Goal: Task Accomplishment & Management: Complete application form

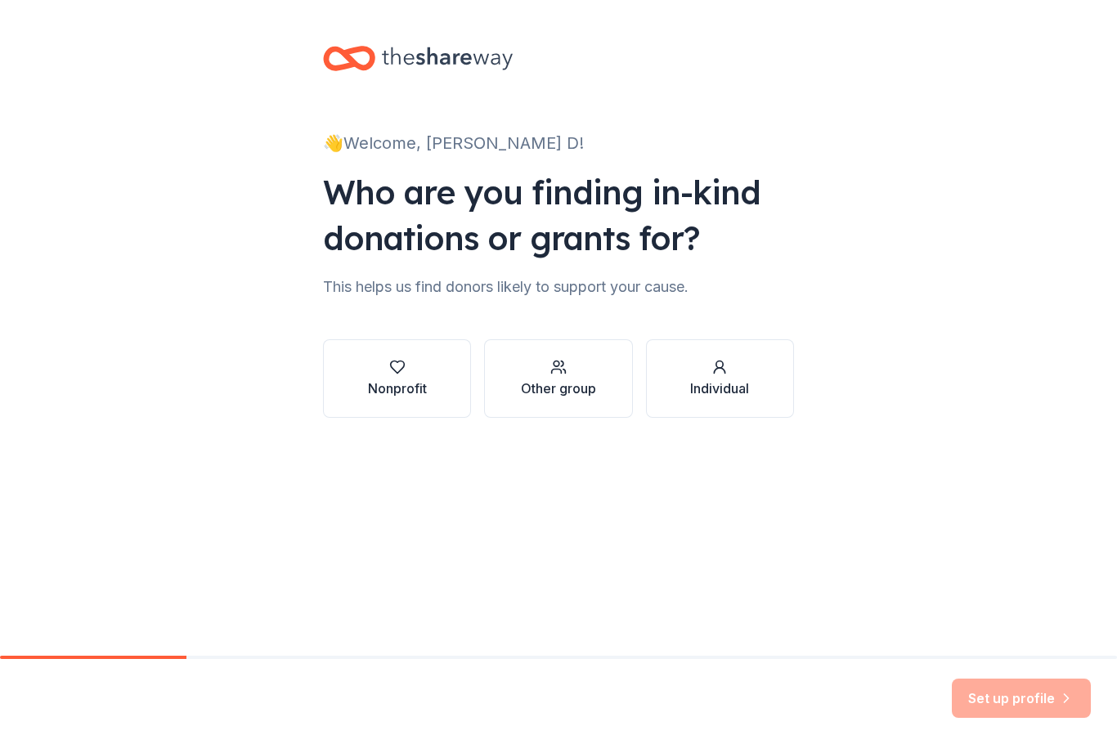
click at [393, 388] on div "Nonprofit" at bounding box center [397, 389] width 59 height 20
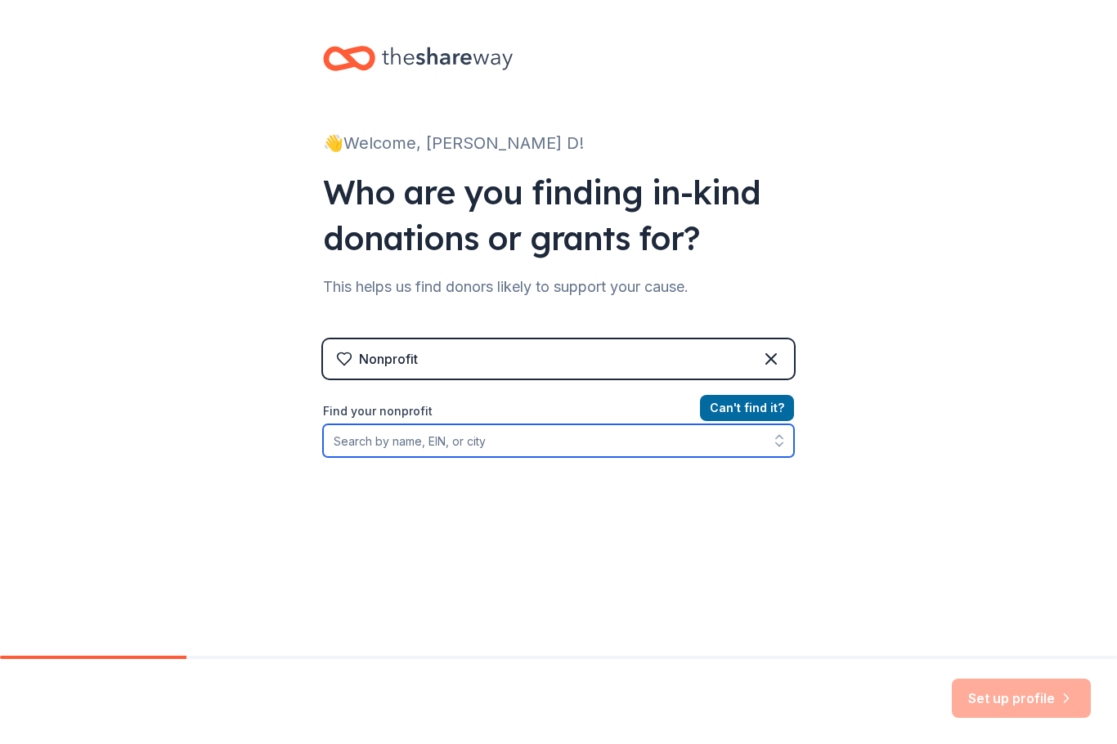
click at [424, 449] on input "Find your nonprofit" at bounding box center [558, 440] width 471 height 33
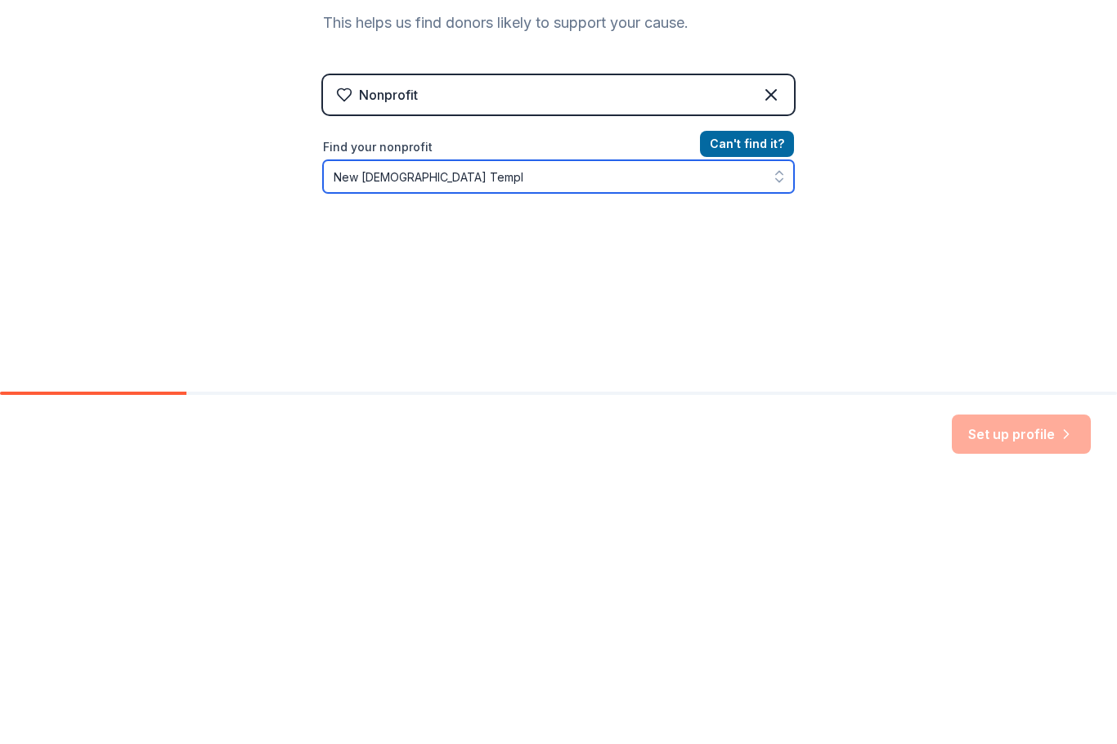
type input "[DEMOGRAPHIC_DATA]"
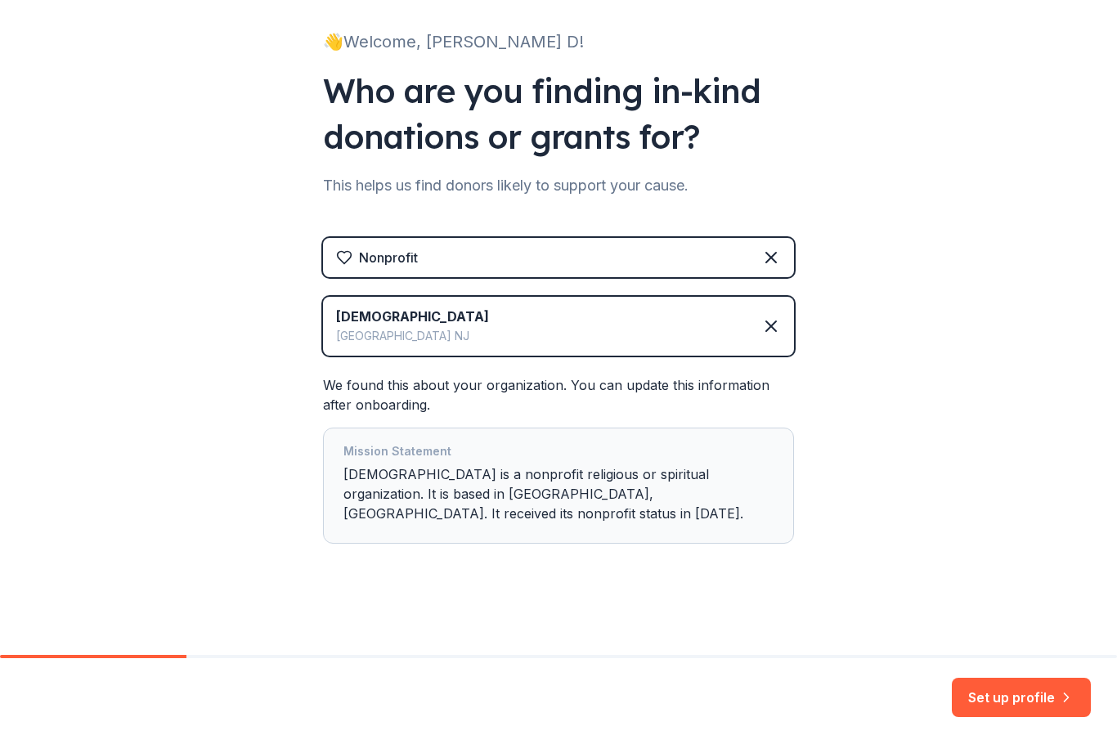
scroll to position [101, 0]
click at [639, 508] on div "Mission Statement [GEOGRAPHIC_DATA][DEMOGRAPHIC_DATA] is a nonprofit religious …" at bounding box center [558, 486] width 430 height 88
click at [627, 496] on div "Mission Statement [GEOGRAPHIC_DATA][DEMOGRAPHIC_DATA] is a nonprofit religious …" at bounding box center [558, 486] width 430 height 88
click at [1012, 699] on button "Set up profile" at bounding box center [1021, 698] width 139 height 39
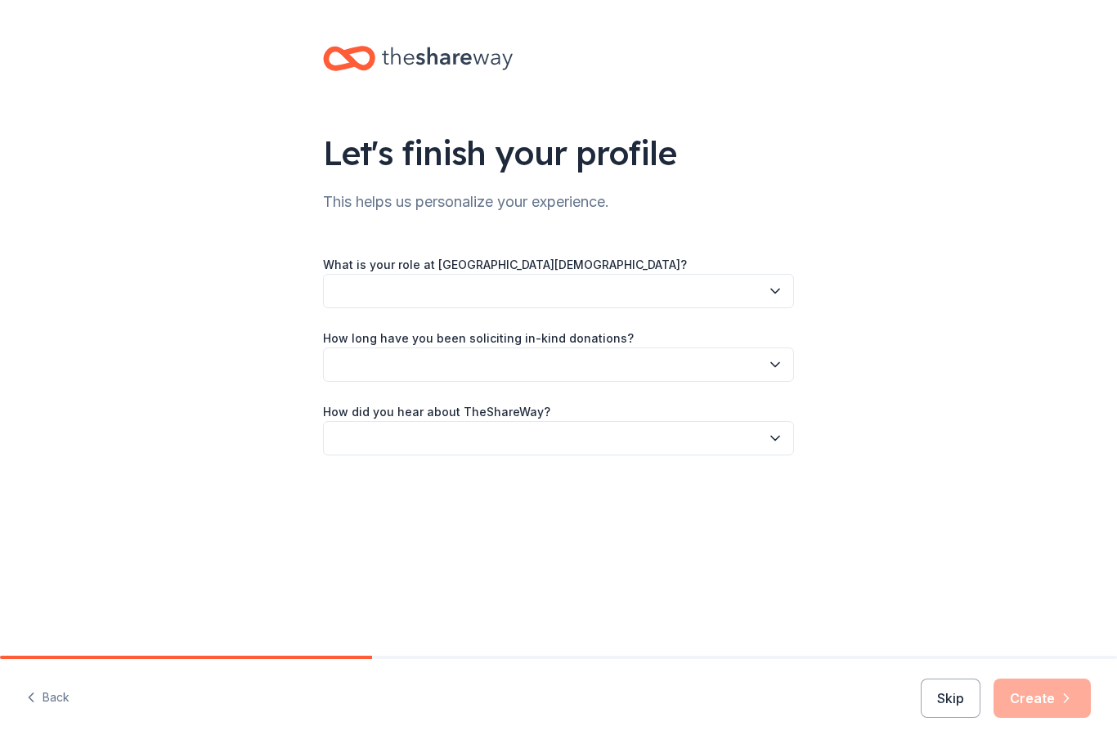
click at [792, 294] on button "button" at bounding box center [558, 291] width 471 height 34
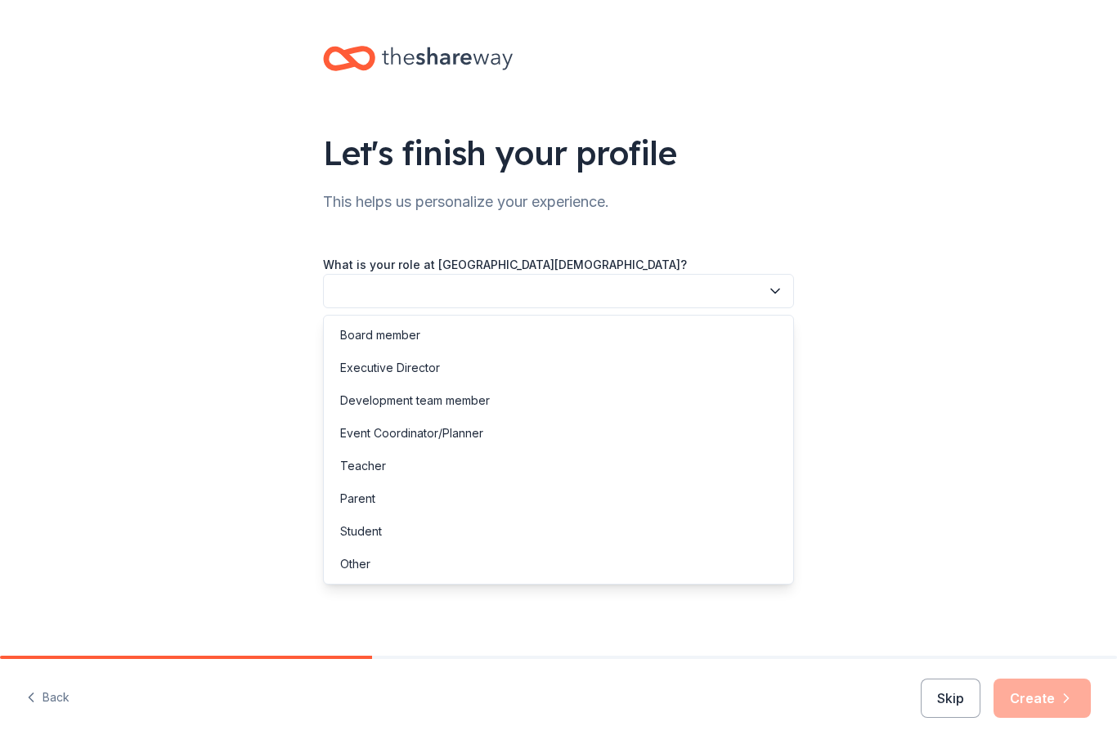
click at [464, 300] on button "button" at bounding box center [558, 291] width 471 height 34
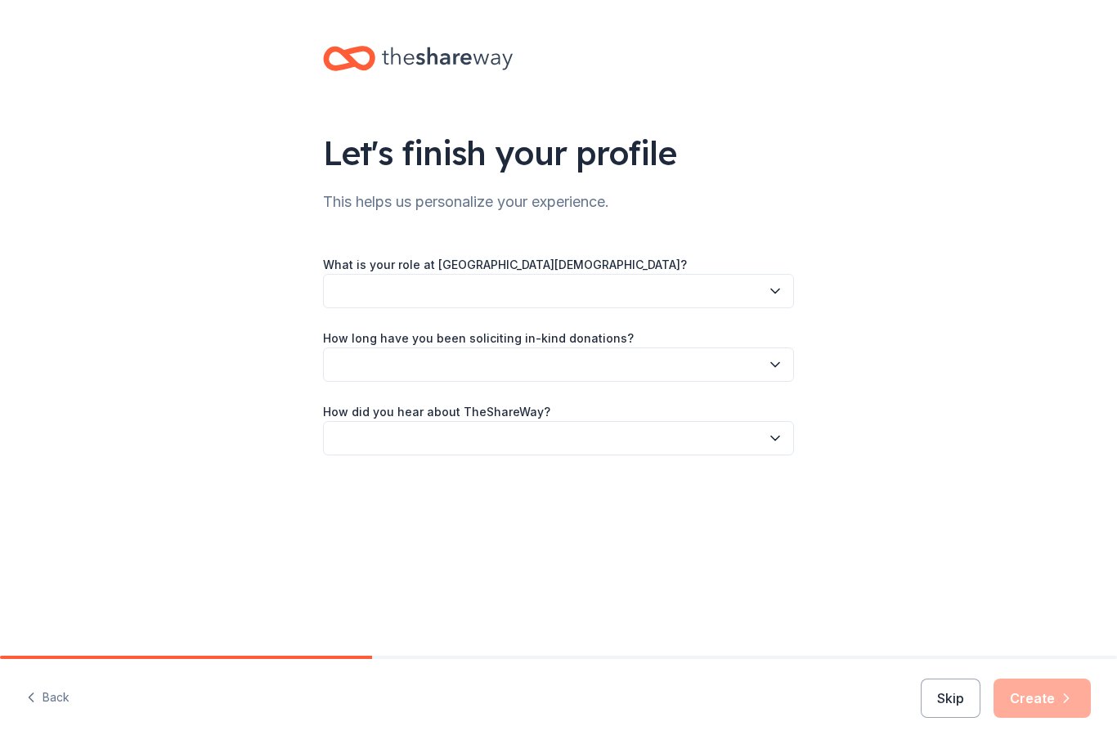
click at [476, 306] on button "button" at bounding box center [558, 291] width 471 height 34
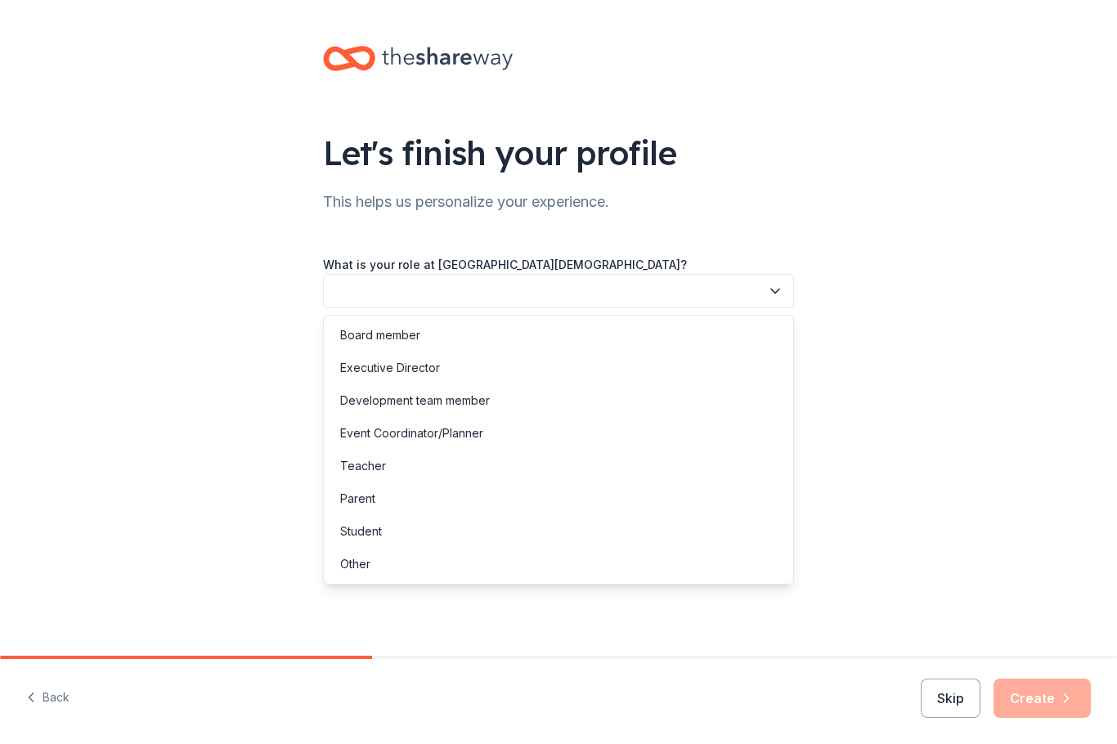
click at [392, 570] on div "Other" at bounding box center [558, 564] width 463 height 33
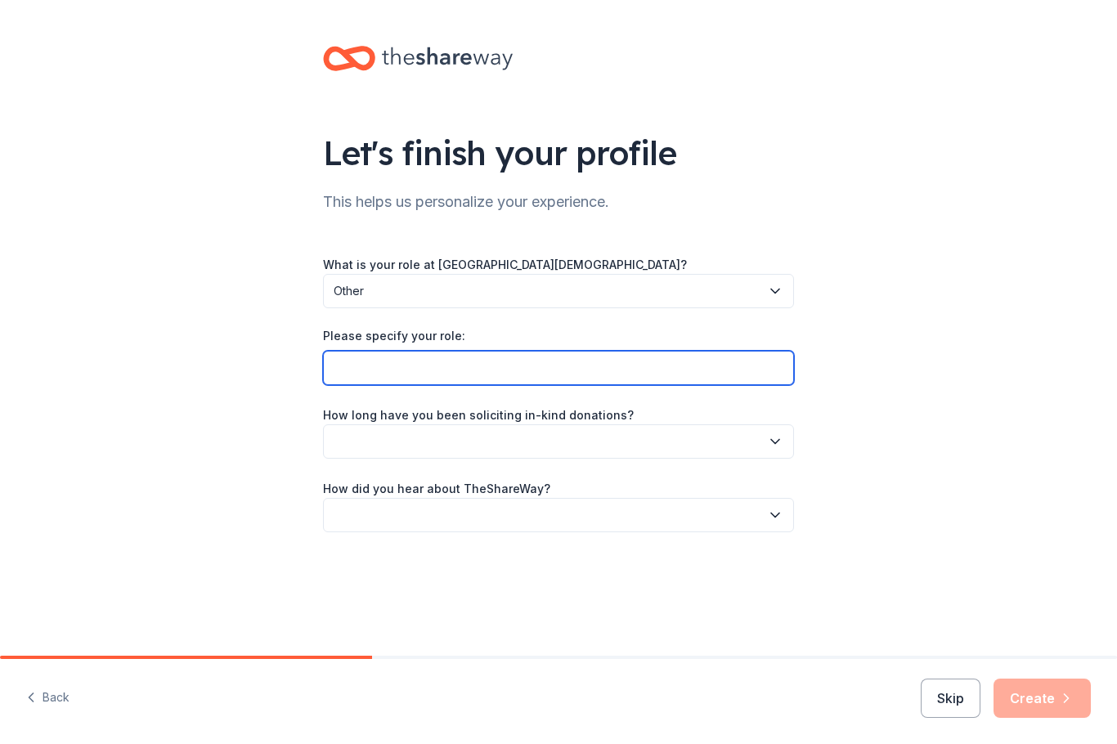
click at [477, 378] on input "Please specify your role:" at bounding box center [558, 368] width 471 height 34
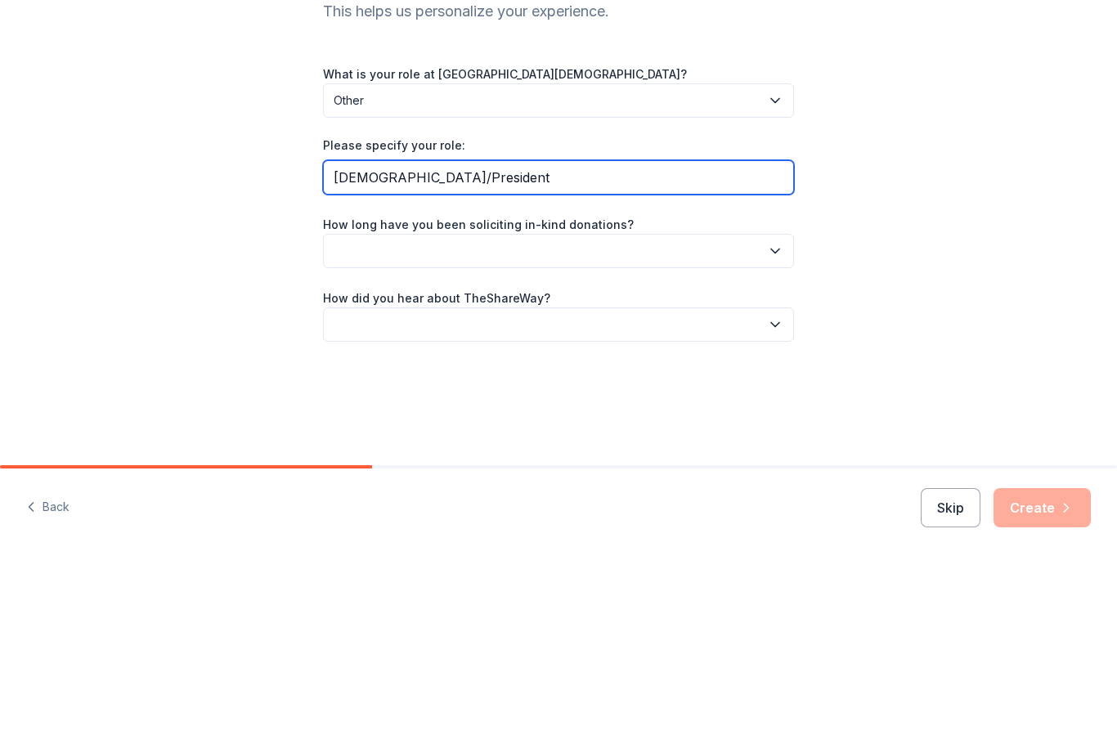
type input "[DEMOGRAPHIC_DATA]/President"
click at [522, 424] on button "button" at bounding box center [558, 441] width 471 height 34
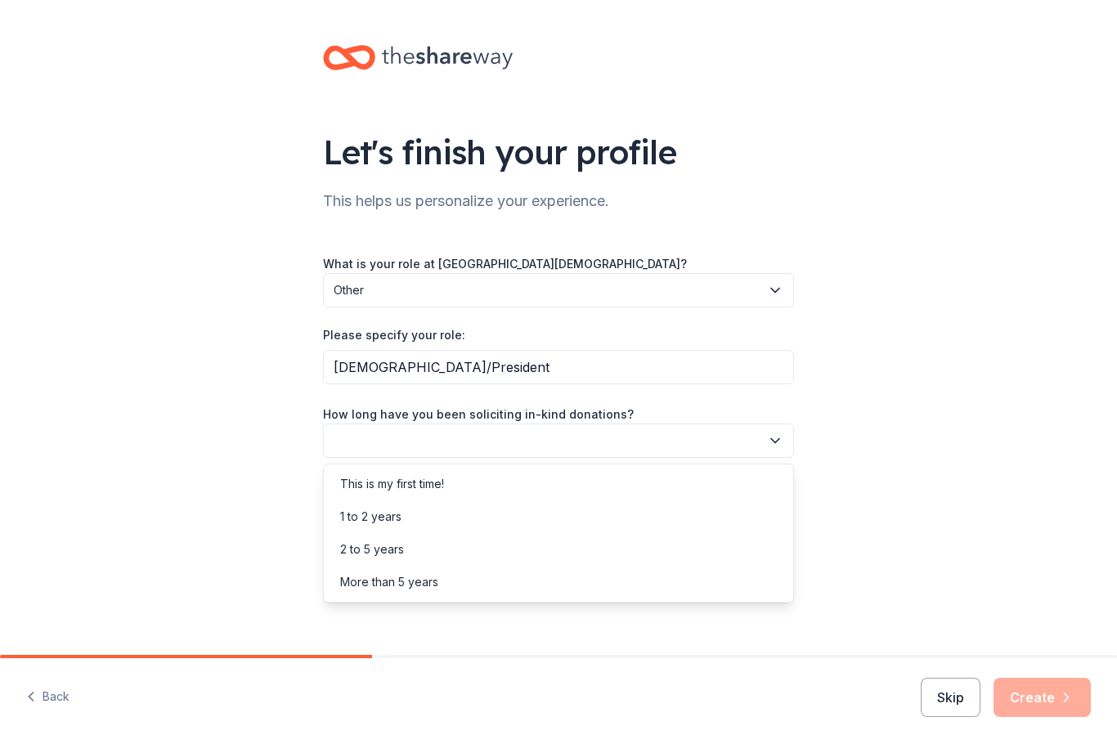
click at [396, 518] on div "1 to 2 years" at bounding box center [370, 518] width 61 height 20
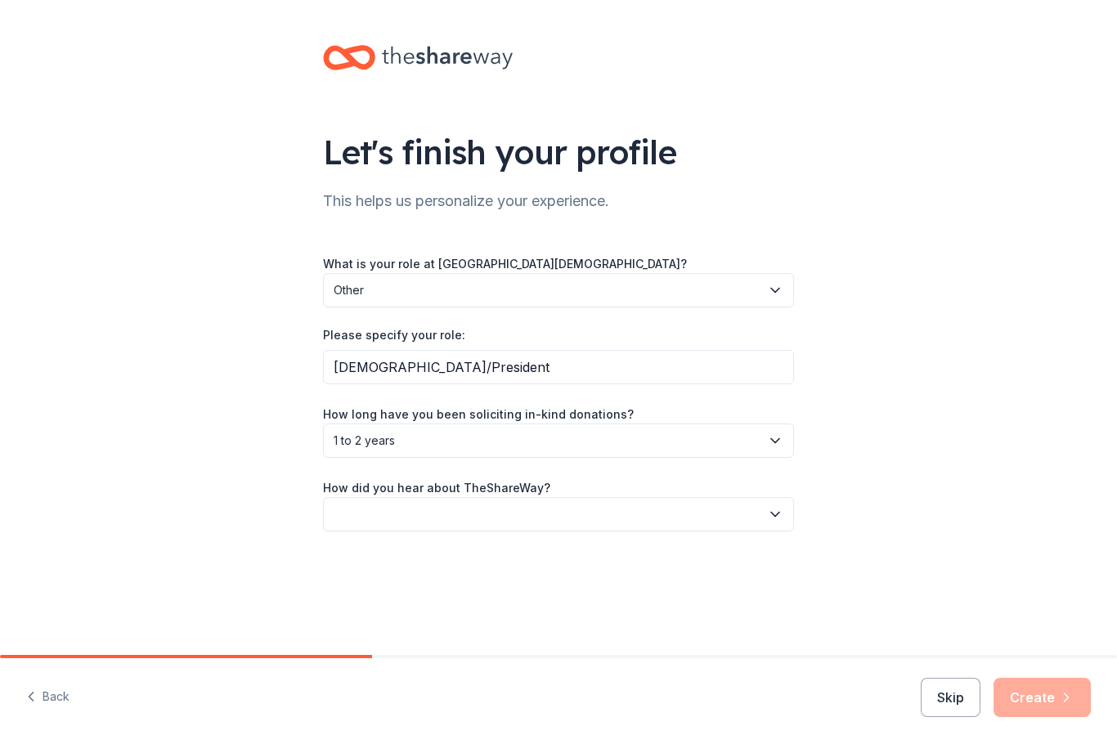
click at [777, 526] on button "button" at bounding box center [558, 515] width 471 height 34
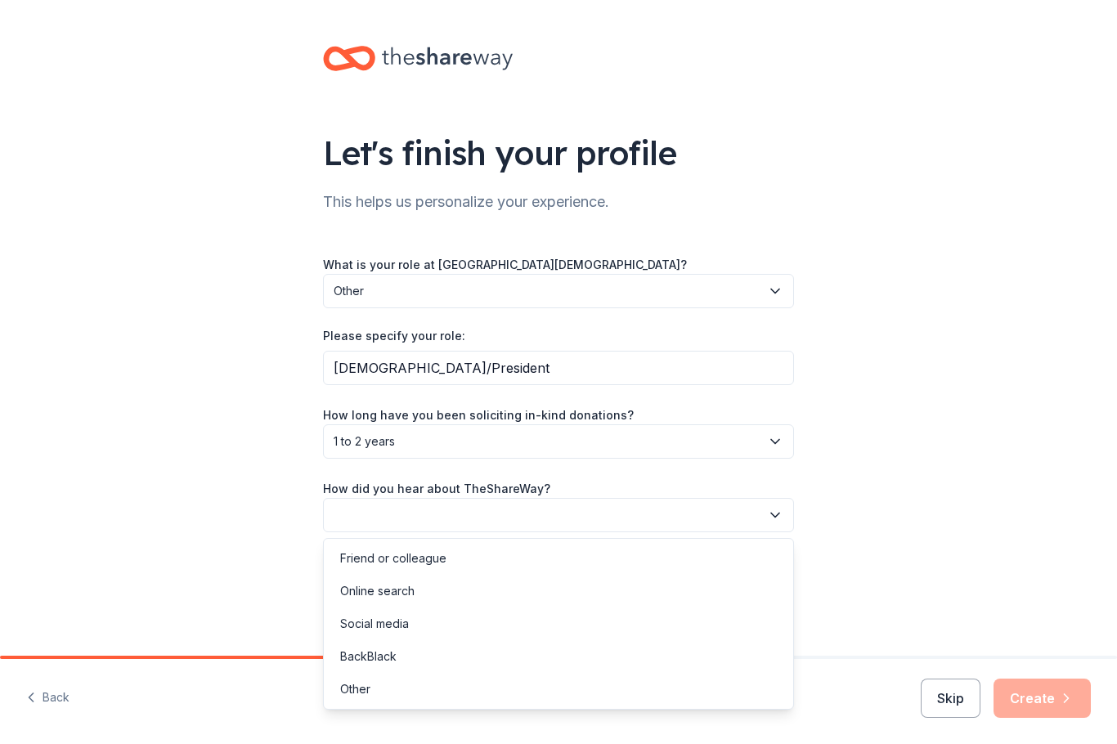
click at [403, 625] on div "Social media" at bounding box center [374, 624] width 69 height 20
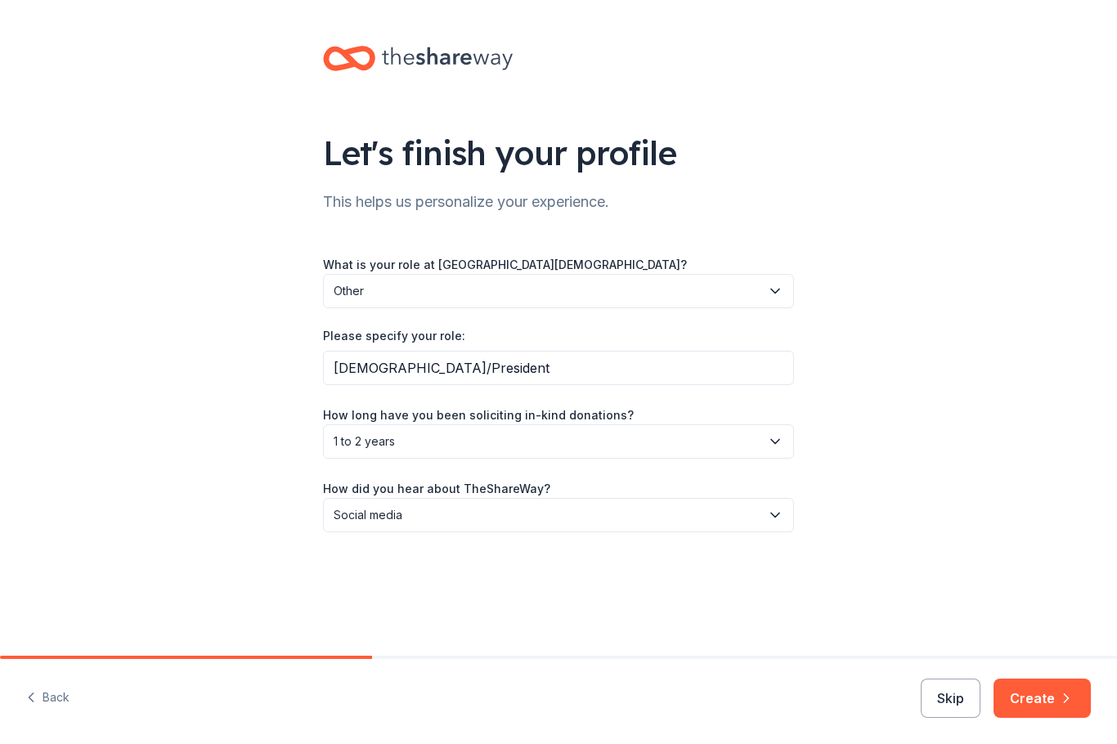
click at [1053, 701] on button "Create" at bounding box center [1041, 698] width 97 height 39
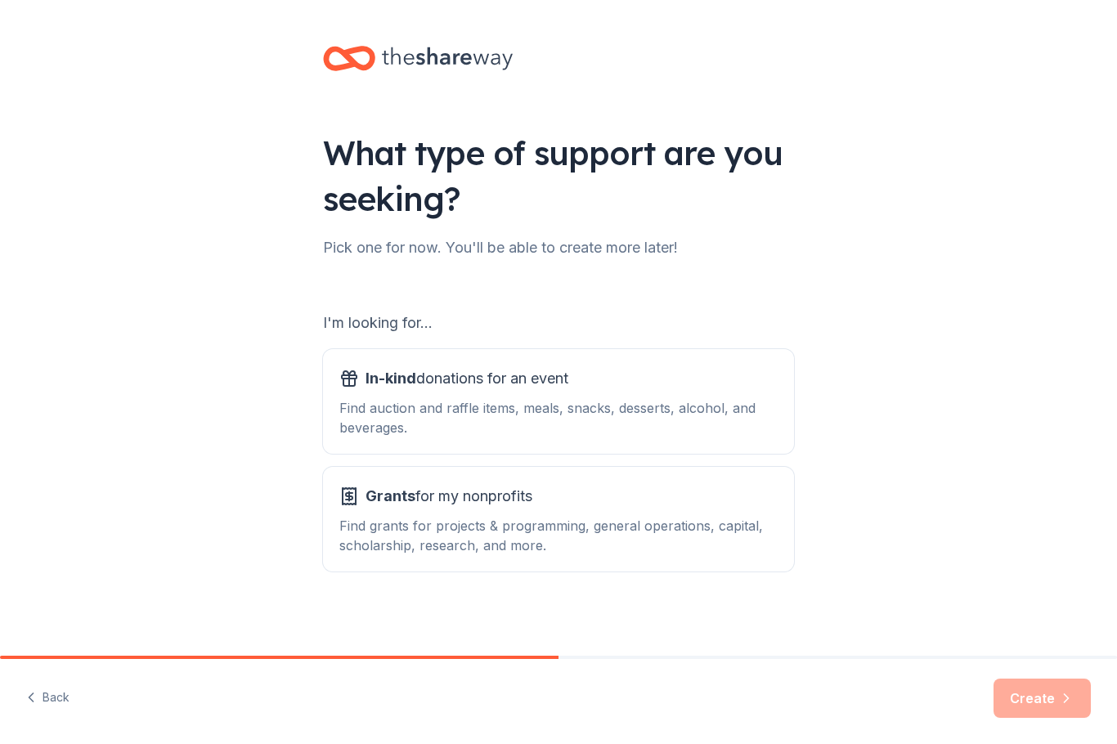
click at [457, 543] on div "Find grants for projects & programming, general operations, capital, scholarshi…" at bounding box center [558, 535] width 438 height 39
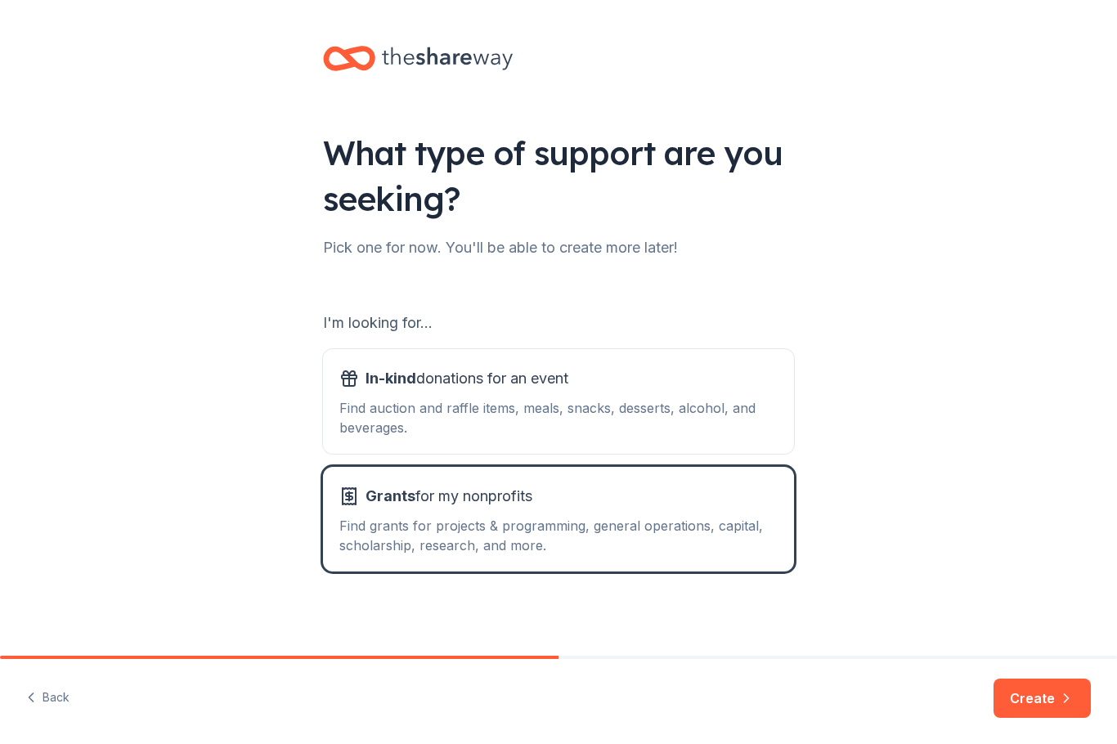
click at [1057, 694] on button "Create" at bounding box center [1041, 698] width 97 height 39
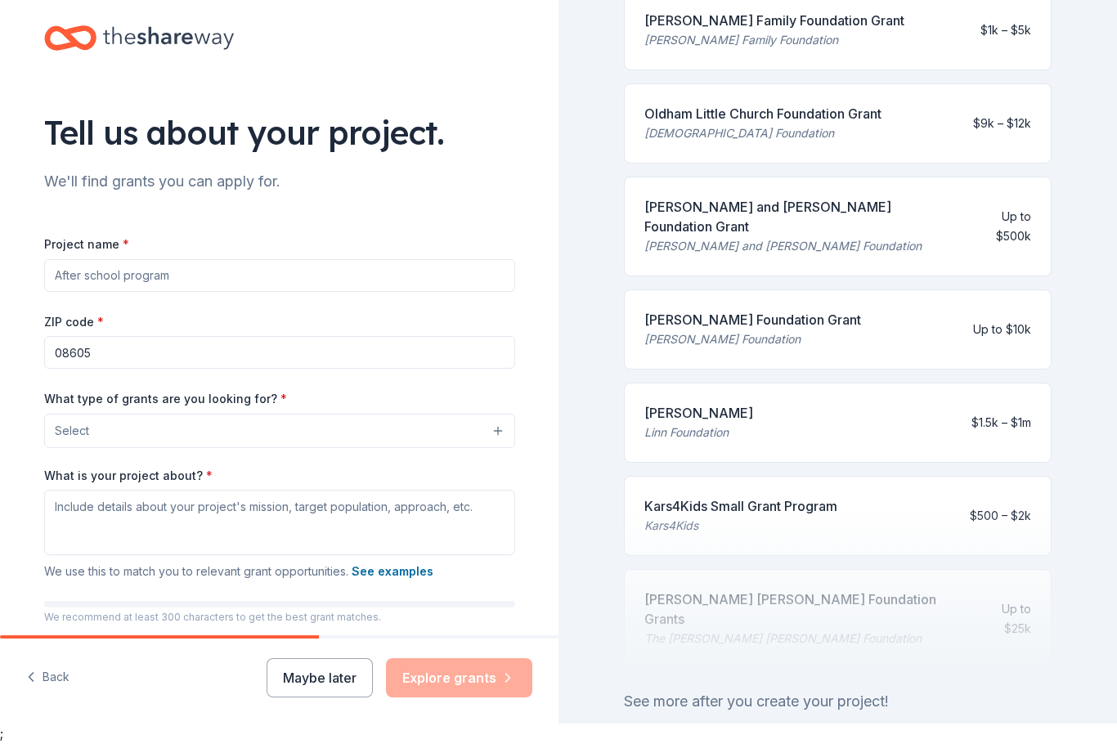
scroll to position [47, 0]
click at [825, 689] on div "See more after you create your project!" at bounding box center [838, 702] width 428 height 26
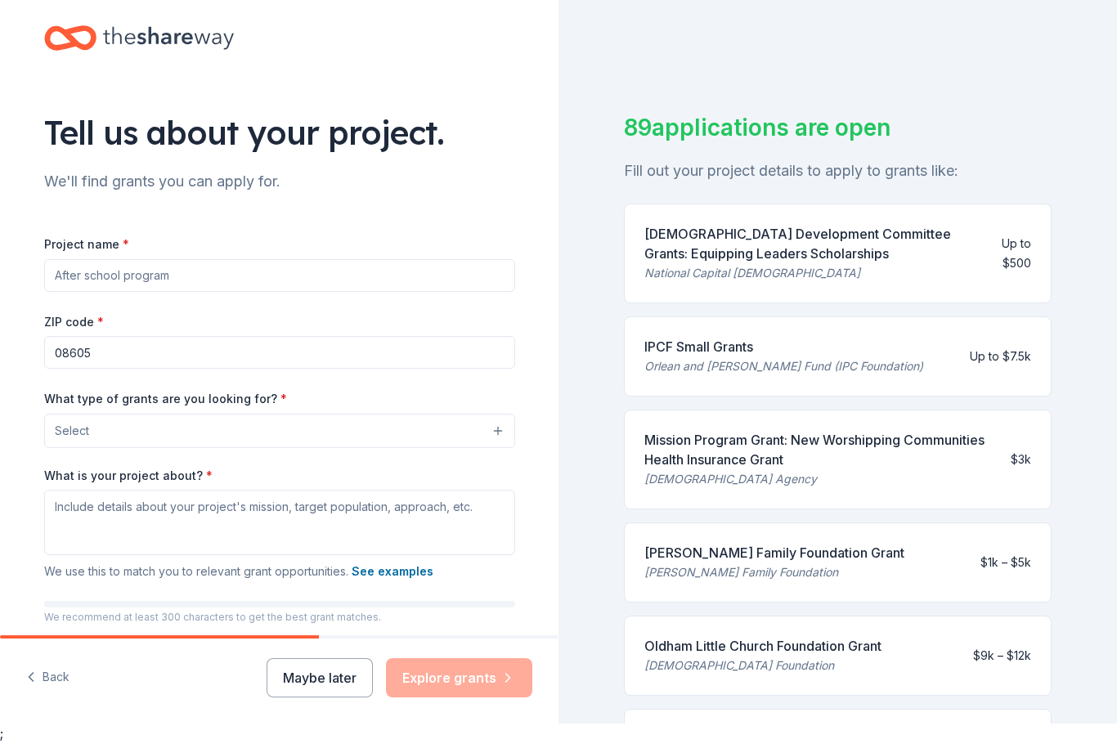
scroll to position [47, 0]
